Goal: Task Accomplishment & Management: Contribute content

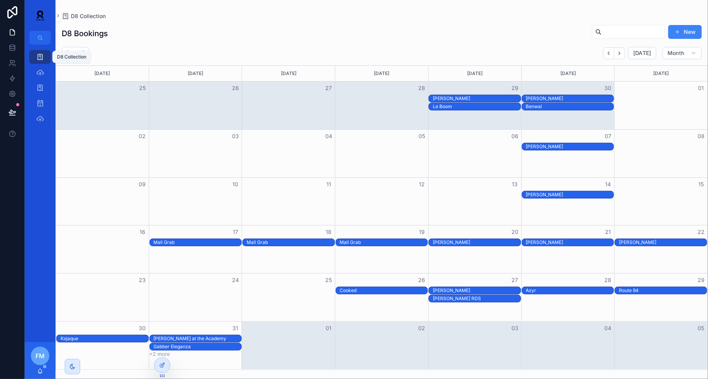
click at [45, 56] on div "D8 Collection" at bounding box center [40, 57] width 12 height 12
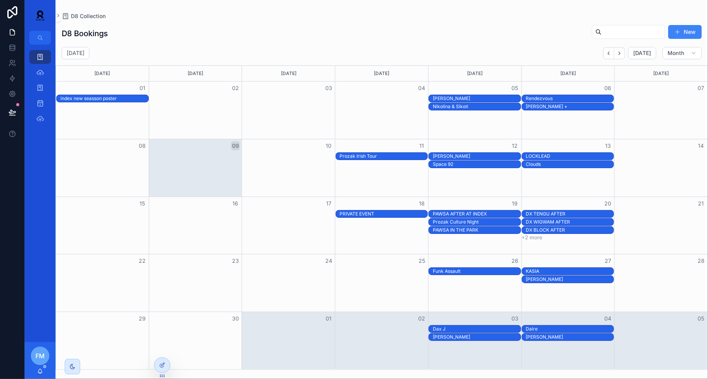
click at [466, 154] on div "[PERSON_NAME]" at bounding box center [477, 156] width 88 height 6
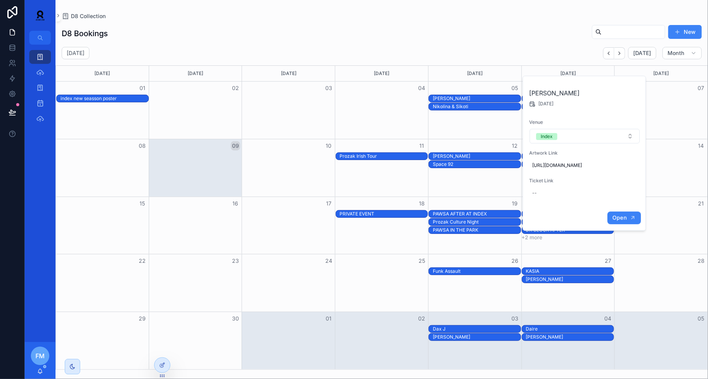
click at [617, 221] on span "Open" at bounding box center [619, 218] width 14 height 7
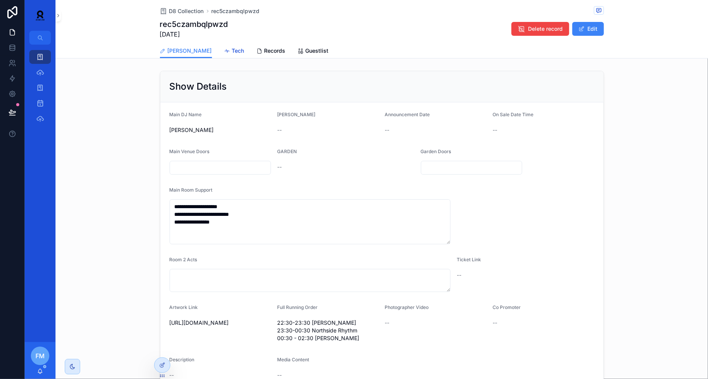
click at [232, 54] on span "Tech" at bounding box center [238, 51] width 12 height 8
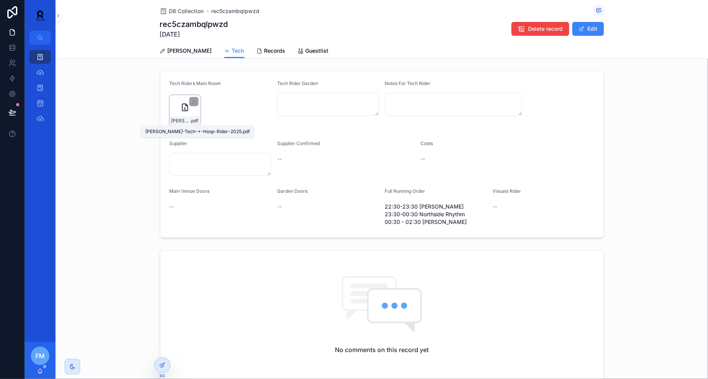
click at [184, 119] on span "[PERSON_NAME]-Tech-+-Hosp-Rider-2025" at bounding box center [180, 121] width 19 height 6
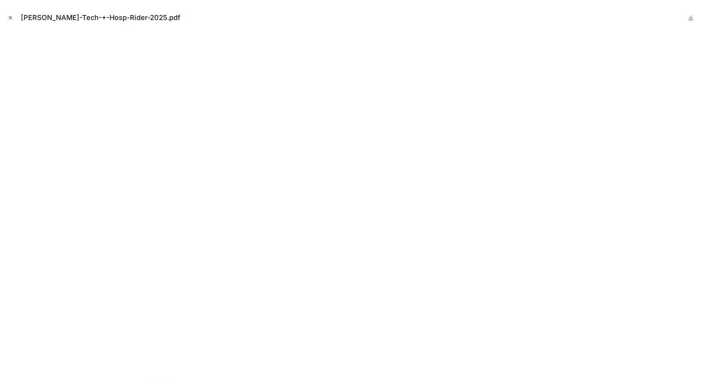
click at [12, 18] on icon "Close modal" at bounding box center [10, 17] width 5 height 5
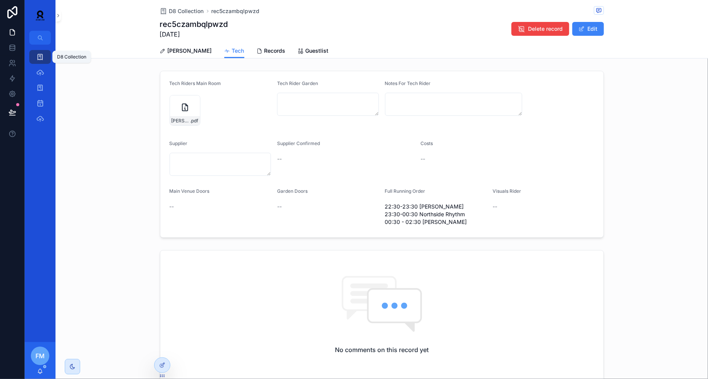
click at [35, 57] on div "D8 Collection" at bounding box center [40, 57] width 12 height 12
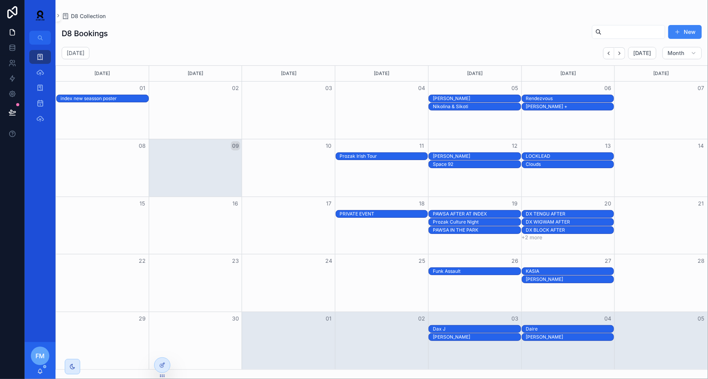
click at [598, 163] on div "Clouds" at bounding box center [570, 164] width 88 height 6
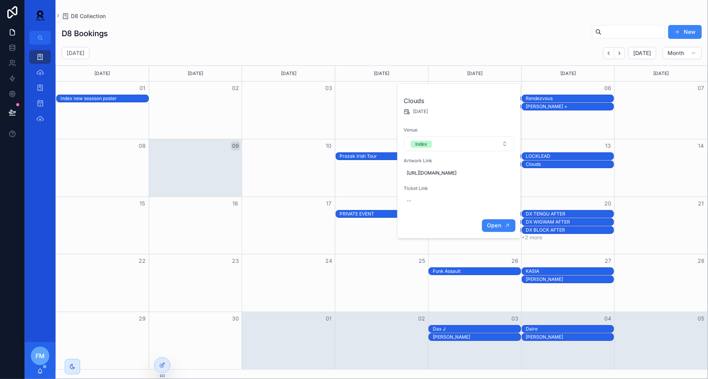
click at [501, 229] on span "Open" at bounding box center [493, 225] width 14 height 7
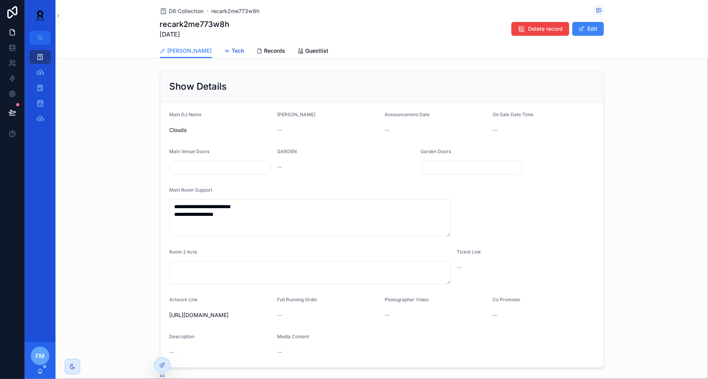
click at [232, 51] on span "Tech" at bounding box center [238, 51] width 12 height 8
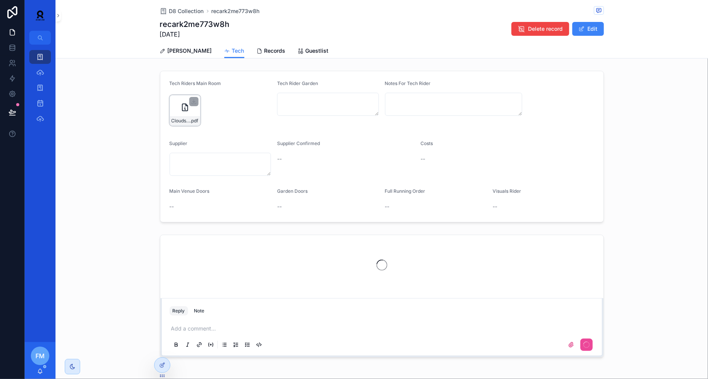
click at [186, 111] on icon "scrollable content" at bounding box center [184, 107] width 5 height 7
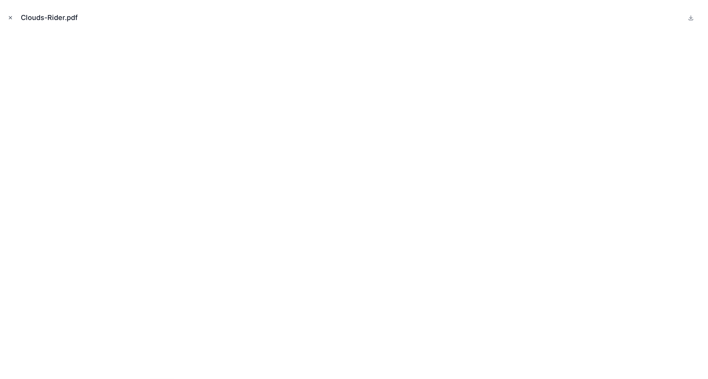
click at [9, 17] on icon "Close modal" at bounding box center [10, 17] width 5 height 5
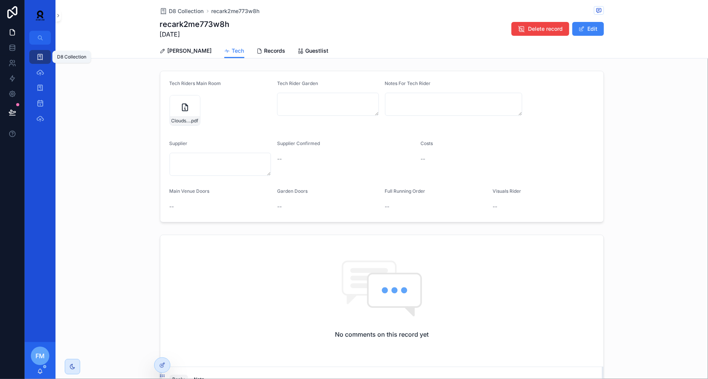
click at [39, 50] on link "D8 Collection" at bounding box center [40, 57] width 22 height 14
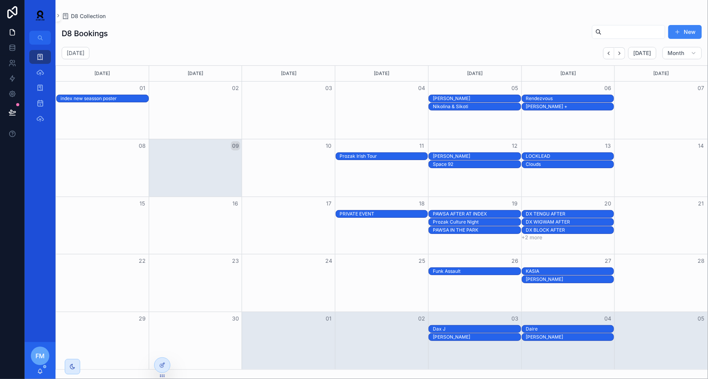
click at [504, 153] on div "[PERSON_NAME]" at bounding box center [477, 156] width 88 height 6
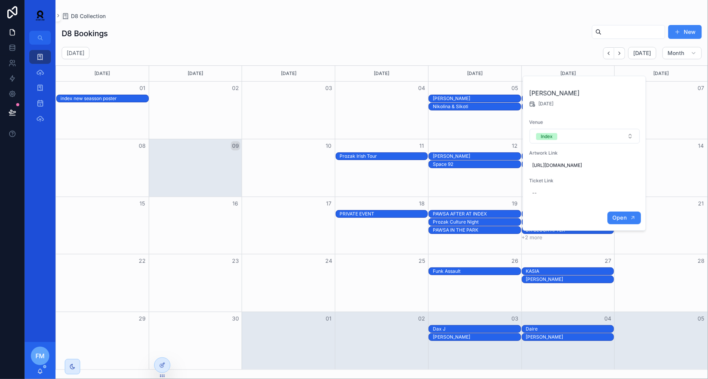
click at [622, 221] on span "Open" at bounding box center [619, 218] width 14 height 7
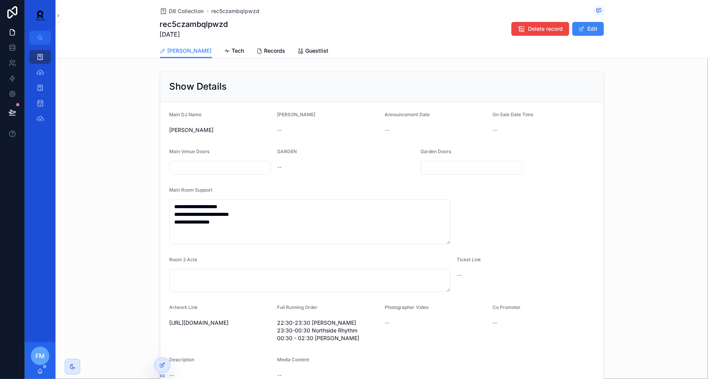
click at [210, 60] on div "**********" at bounding box center [381, 316] width 652 height 632
click at [232, 53] on span "Tech" at bounding box center [238, 51] width 12 height 8
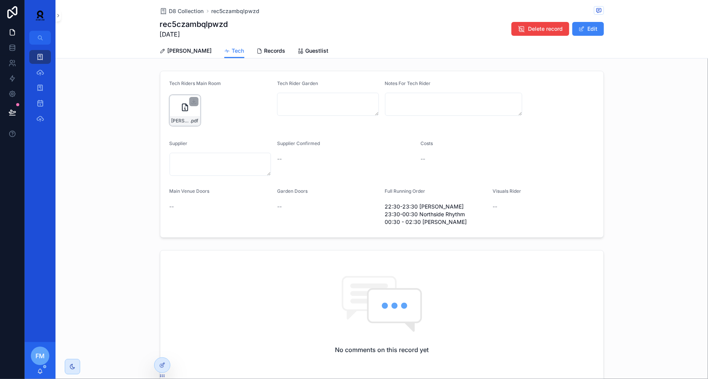
click at [182, 106] on icon "scrollable content" at bounding box center [184, 107] width 9 height 9
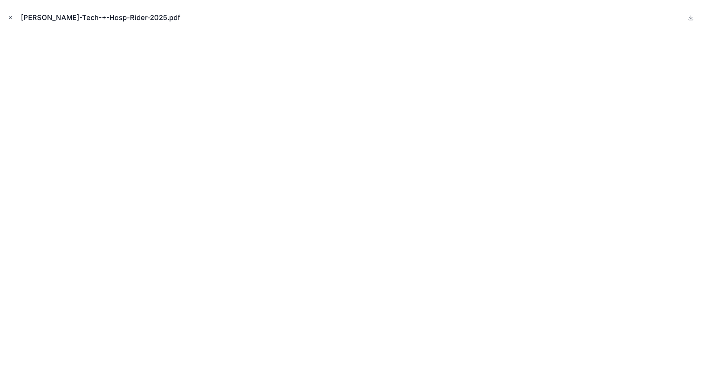
click at [10, 18] on icon "Close modal" at bounding box center [10, 18] width 3 height 3
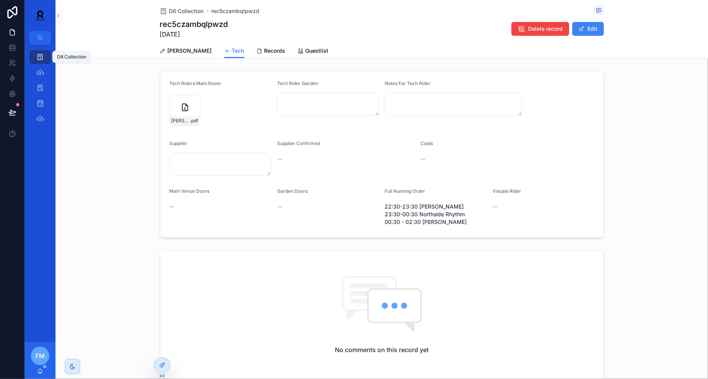
click at [40, 59] on icon "scrollable content" at bounding box center [40, 57] width 8 height 8
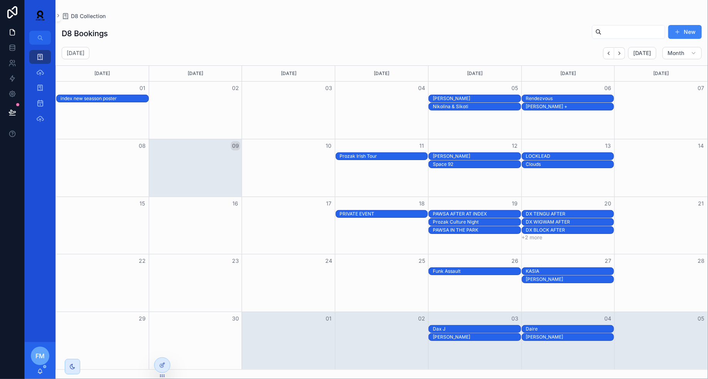
click at [582, 163] on div "Clouds" at bounding box center [570, 164] width 88 height 6
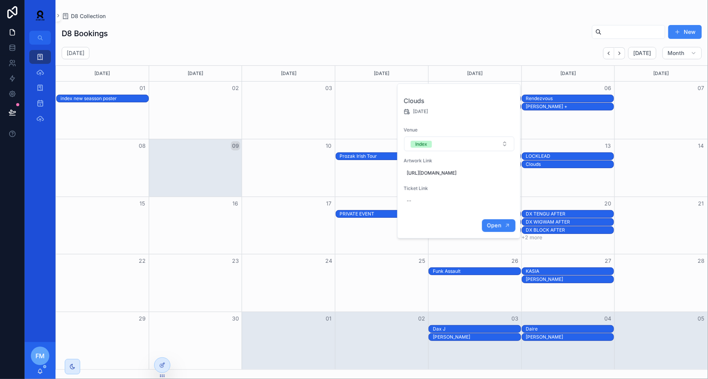
click at [498, 229] on span "Open" at bounding box center [493, 225] width 14 height 7
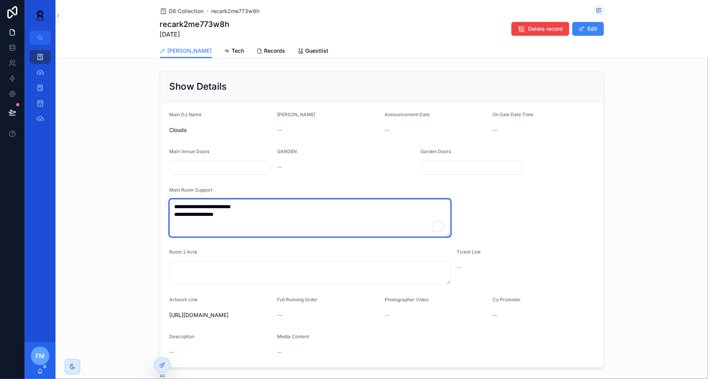
drag, startPoint x: 238, startPoint y: 217, endPoint x: 113, endPoint y: 202, distance: 125.3
click at [113, 203] on div "**********" at bounding box center [381, 219] width 652 height 303
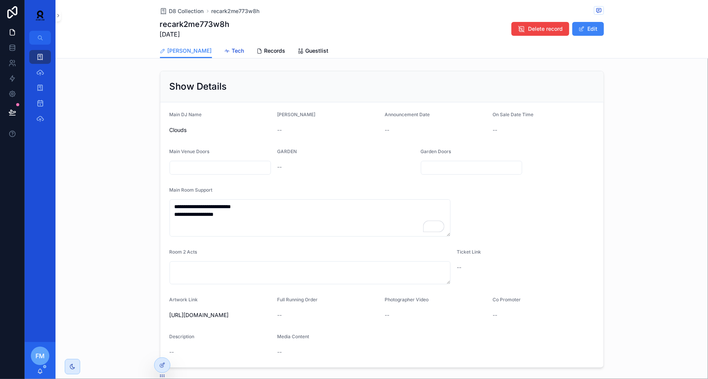
click at [232, 53] on span "Tech" at bounding box center [238, 51] width 12 height 8
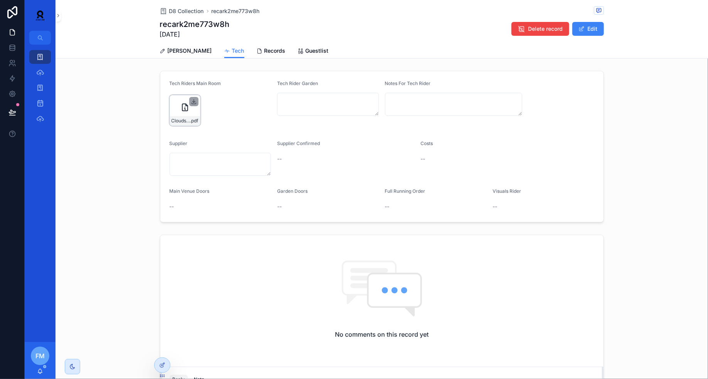
click at [194, 101] on icon "scrollable content" at bounding box center [194, 101] width 0 height 3
click at [35, 56] on div "D8 Collection" at bounding box center [40, 57] width 12 height 12
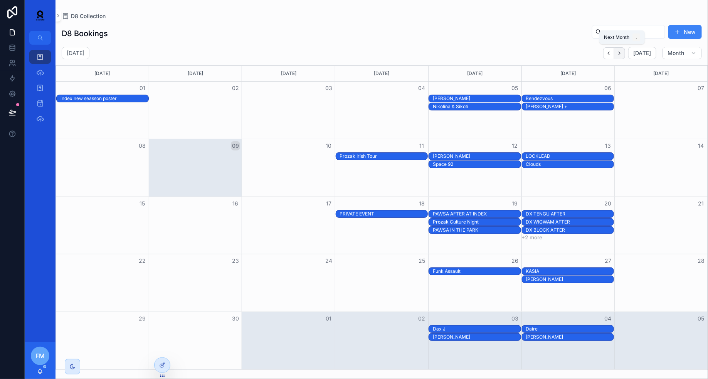
click at [621, 51] on icon "Next" at bounding box center [619, 53] width 6 height 6
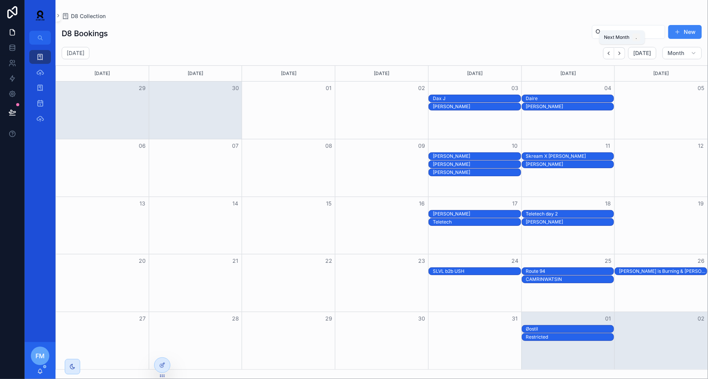
click at [621, 51] on icon "Next" at bounding box center [619, 53] width 6 height 6
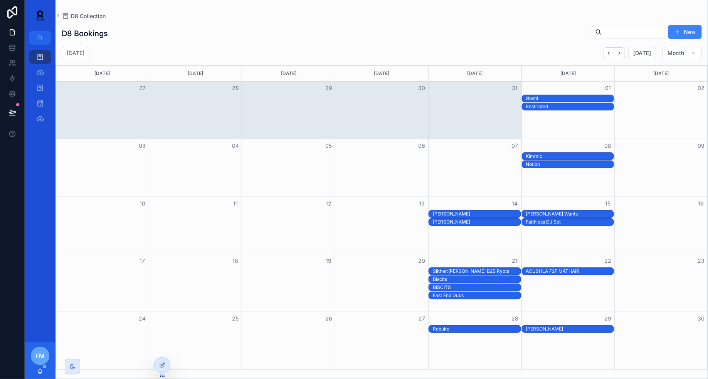
click at [573, 276] on div "Biscits" at bounding box center [381, 280] width 651 height 8
click at [571, 271] on div "ACUSHLA F2F MÁTHAIR" at bounding box center [570, 271] width 88 height 6
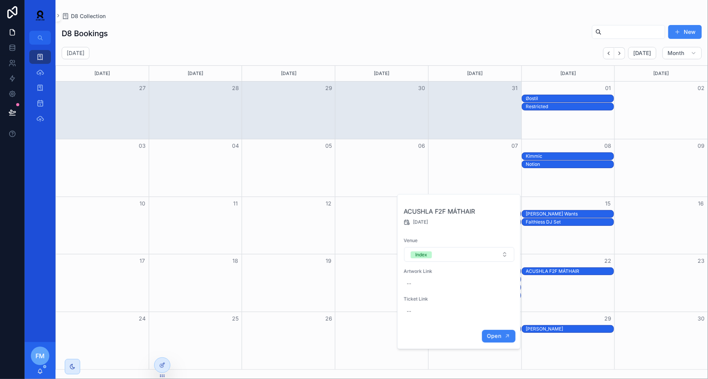
click at [491, 335] on span "Open" at bounding box center [493, 336] width 14 height 7
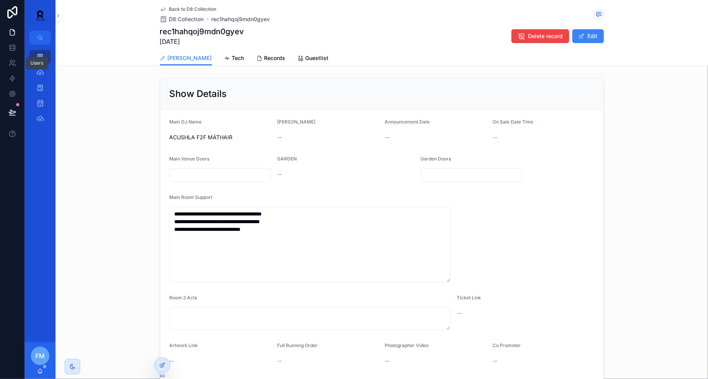
click at [33, 60] on div "Users" at bounding box center [37, 63] width 13 height 6
click at [44, 57] on div "D8 Collection" at bounding box center [40, 57] width 12 height 12
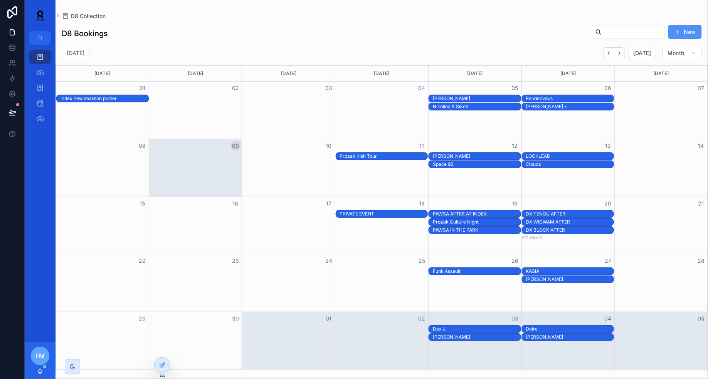
click at [680, 29] on span "scrollable content" at bounding box center [677, 32] width 6 height 6
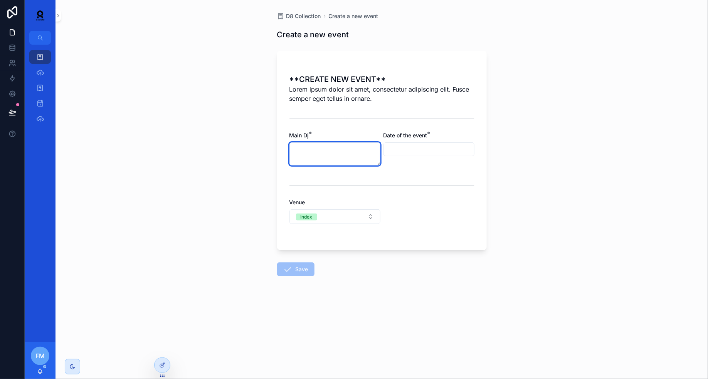
click at [319, 155] on textarea "scrollable content" at bounding box center [334, 154] width 91 height 23
paste textarea "**********"
type textarea "**********"
click at [339, 216] on button "Index" at bounding box center [334, 217] width 91 height 15
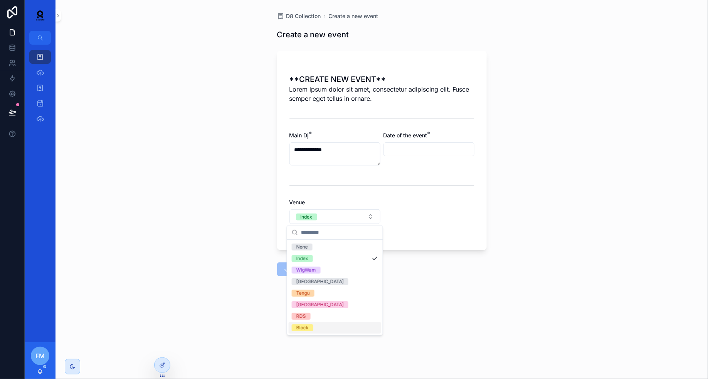
click at [324, 331] on div "Block" at bounding box center [334, 328] width 92 height 12
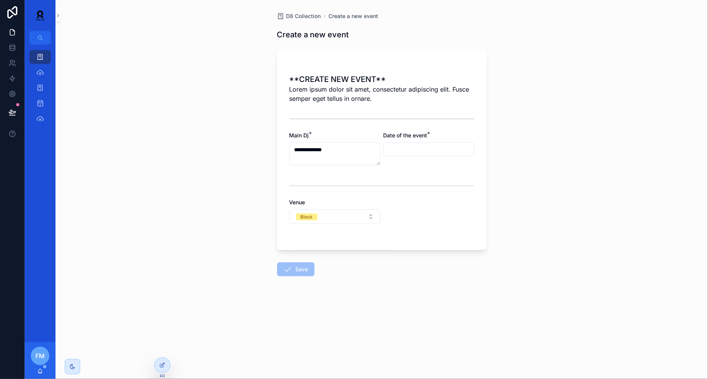
click at [409, 147] on input "scrollable content" at bounding box center [429, 149] width 90 height 11
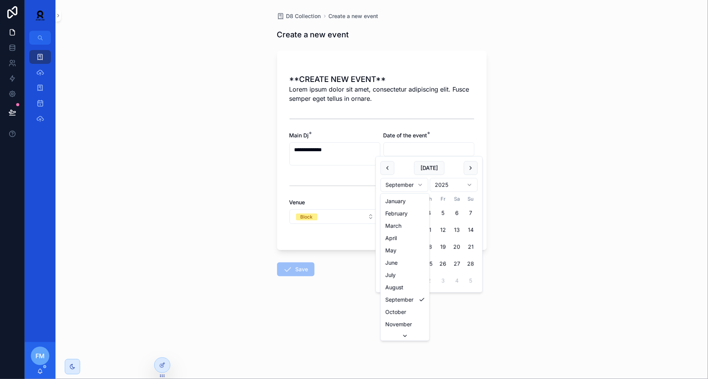
click at [411, 181] on html "**********" at bounding box center [354, 189] width 708 height 379
click at [457, 265] on button "22" at bounding box center [456, 264] width 14 height 14
type input "**********"
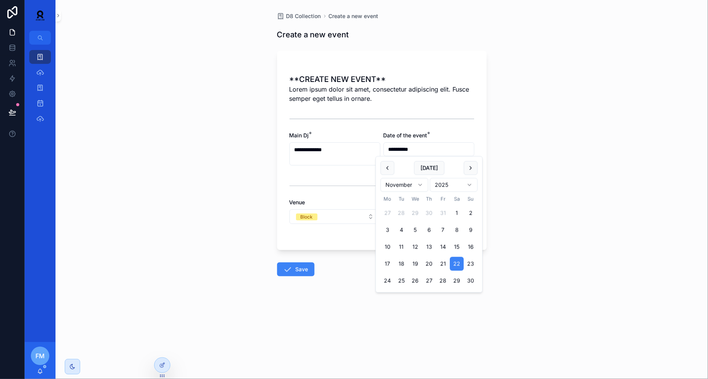
click at [347, 268] on form "**********" at bounding box center [382, 186] width 210 height 280
click at [290, 267] on icon "scrollable content" at bounding box center [287, 269] width 9 height 9
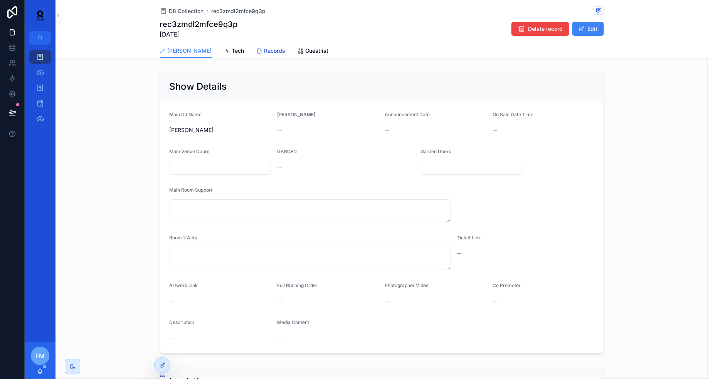
click at [264, 52] on span "Records" at bounding box center [274, 51] width 21 height 8
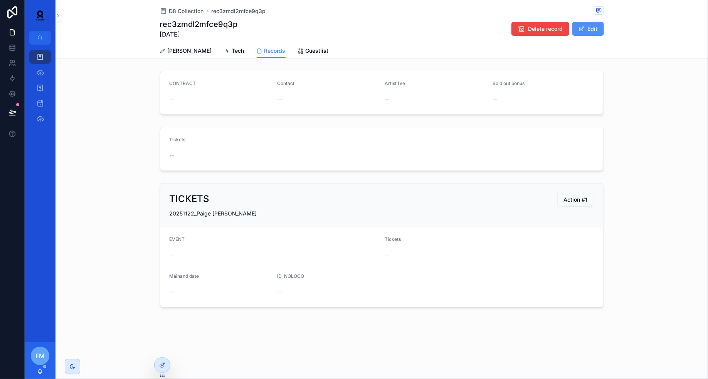
click at [590, 29] on button "Edit" at bounding box center [588, 29] width 32 height 14
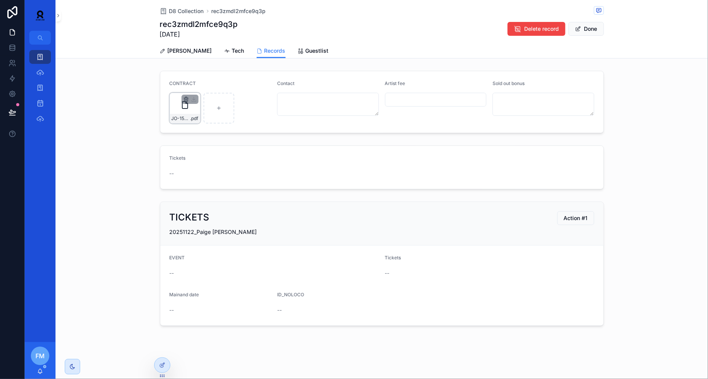
click at [184, 100] on icon "scrollable content" at bounding box center [185, 99] width 3 height 3
click at [203, 89] on div "Confirm delete?" at bounding box center [182, 84] width 62 height 9
click at [200, 82] on icon "scrollable content" at bounding box center [202, 85] width 6 height 6
